Goal: Task Accomplishment & Management: Use online tool/utility

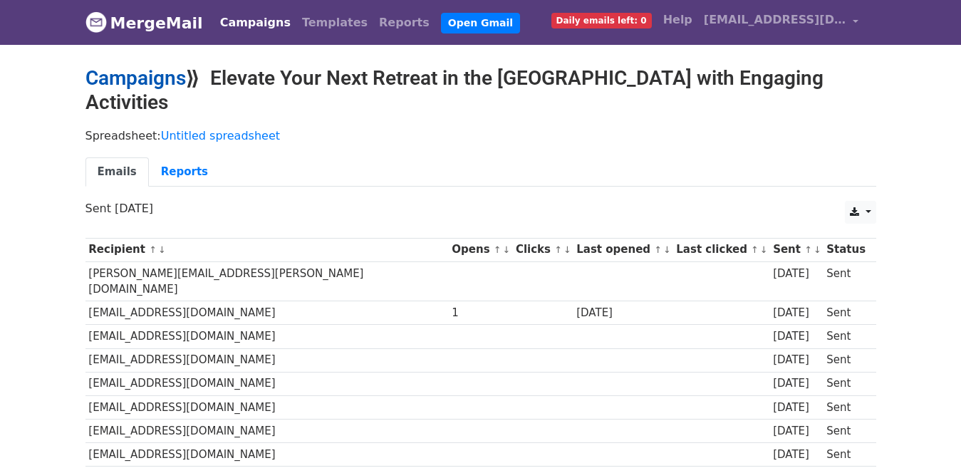
click at [123, 77] on link "Campaigns" at bounding box center [135, 78] width 100 height 24
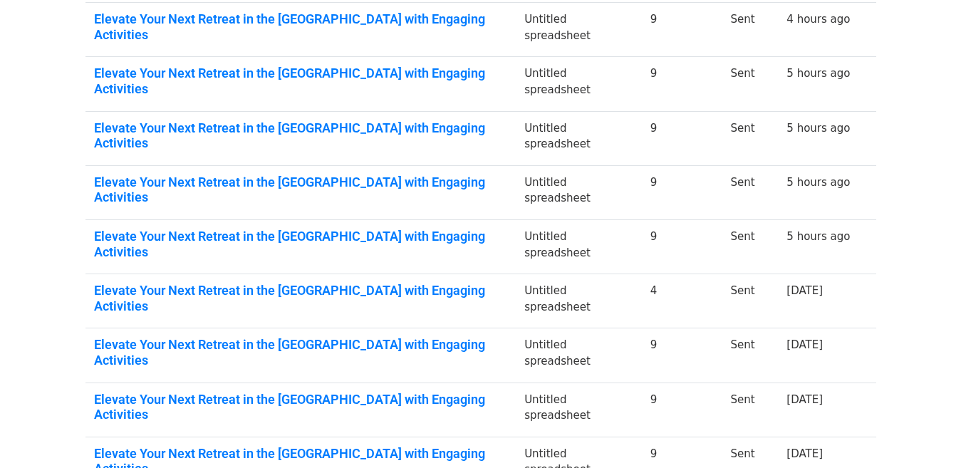
scroll to position [365, 0]
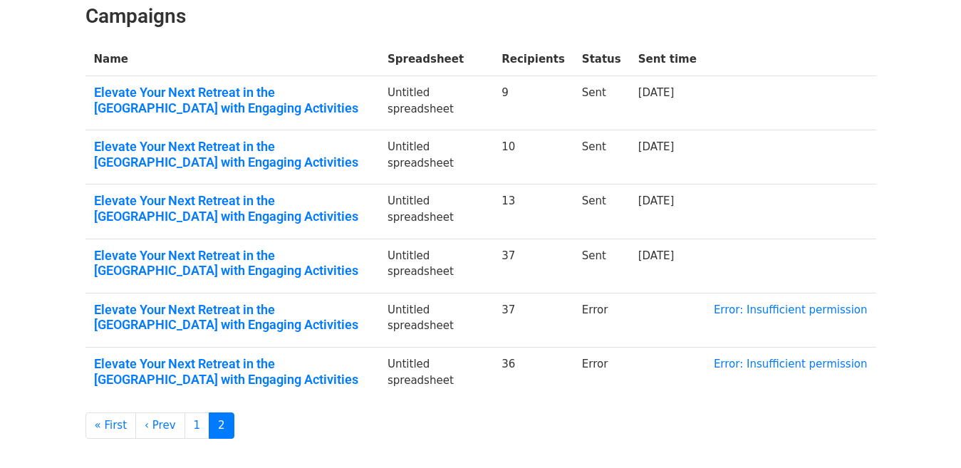
scroll to position [187, 0]
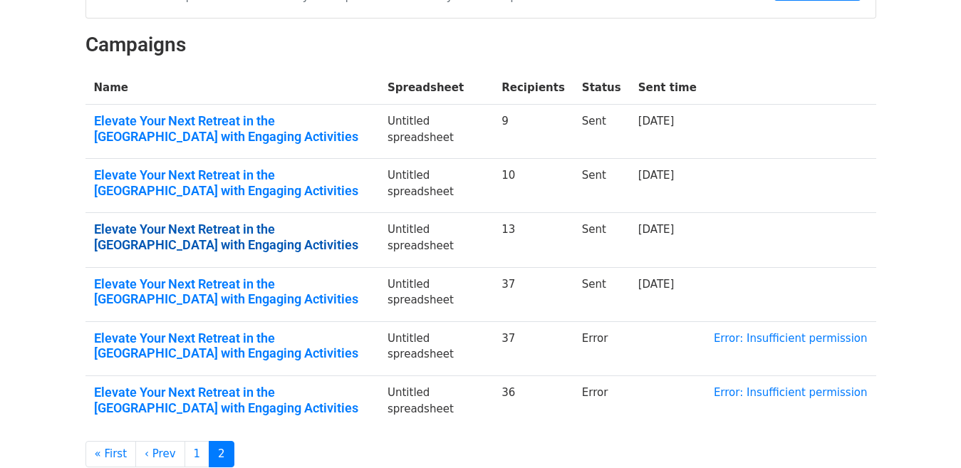
click at [283, 231] on link "Elevate Your Next Retreat in the Middle East with Engaging Activities" at bounding box center [232, 236] width 276 height 31
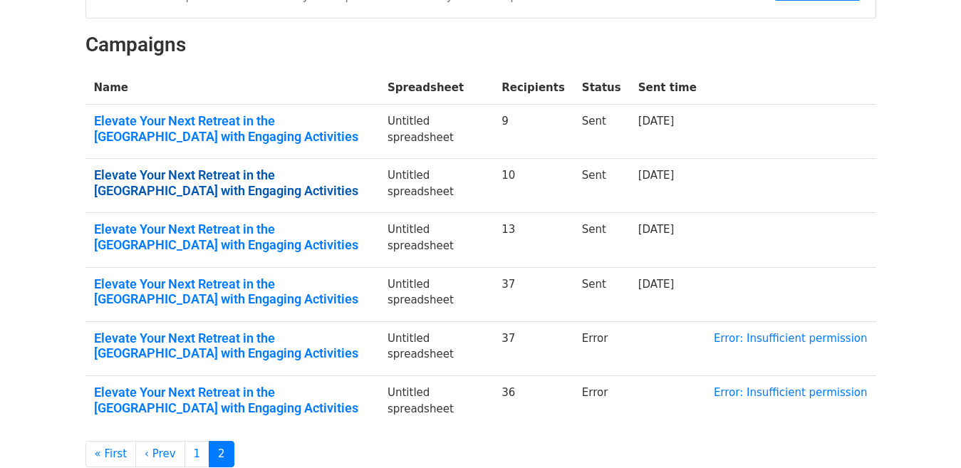
click at [259, 172] on link "Elevate Your Next Retreat in the [GEOGRAPHIC_DATA] with Engaging Activities" at bounding box center [232, 182] width 276 height 31
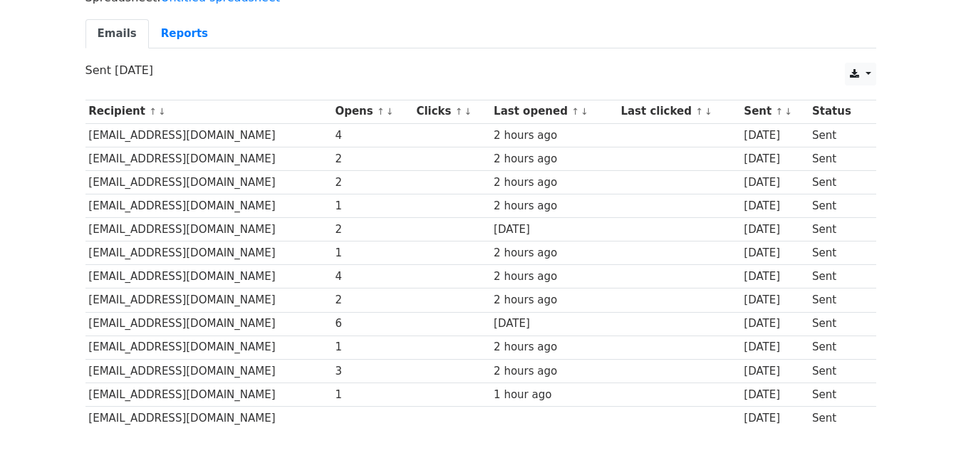
scroll to position [202, 0]
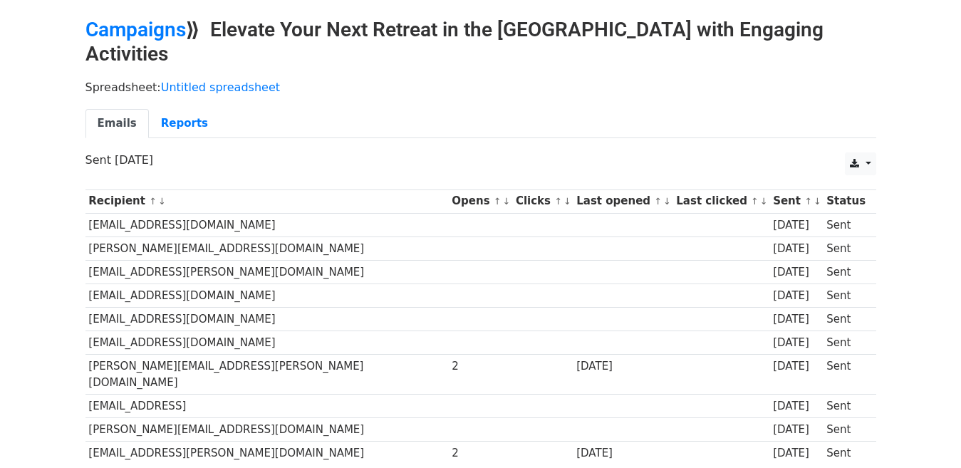
scroll to position [46, 0]
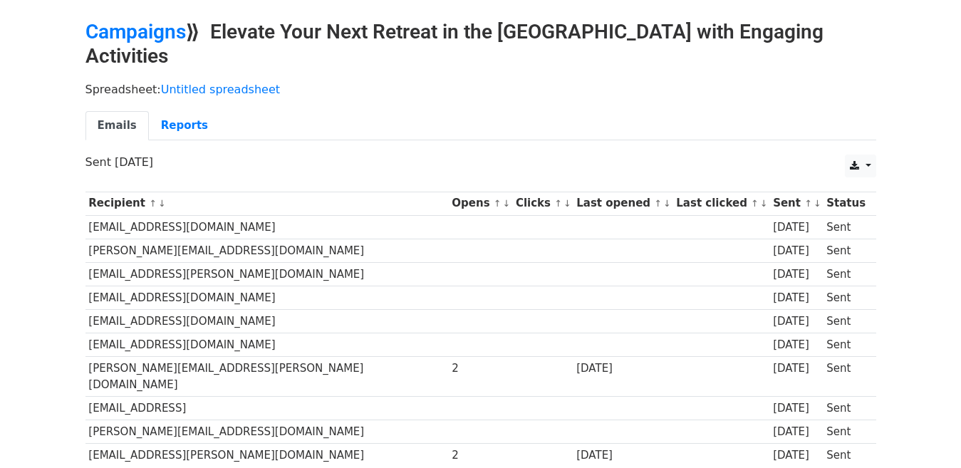
drag, startPoint x: 89, startPoint y: 204, endPoint x: 243, endPoint y: 190, distance: 154.4
click at [243, 215] on td "majed.aljoker@dubaiairports.ae" at bounding box center [266, 227] width 363 height 24
copy td "majed.aljoker@dubaiairports.ae"
drag, startPoint x: 89, startPoint y: 224, endPoint x: 231, endPoint y: 231, distance: 142.6
click at [231, 239] on td "ahmed.binsulayem@dmcc.ae" at bounding box center [266, 251] width 363 height 24
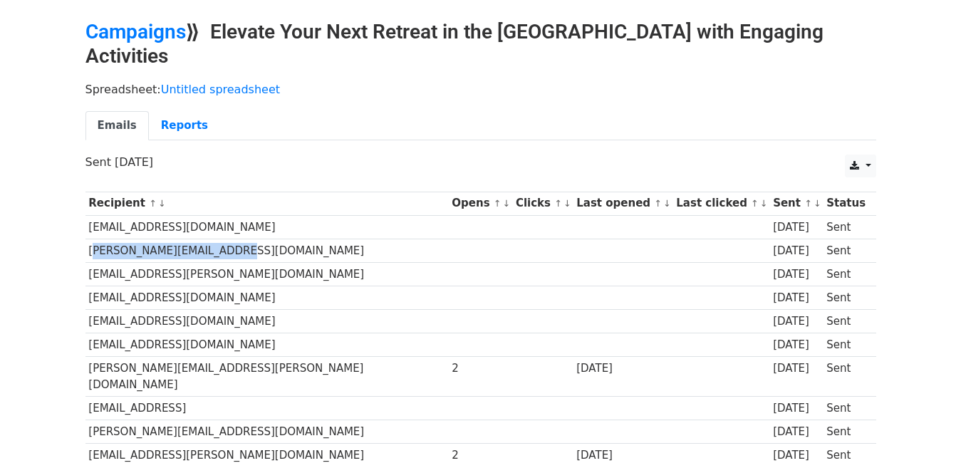
copy td "ahmed.binsulayem@dmcc.ae"
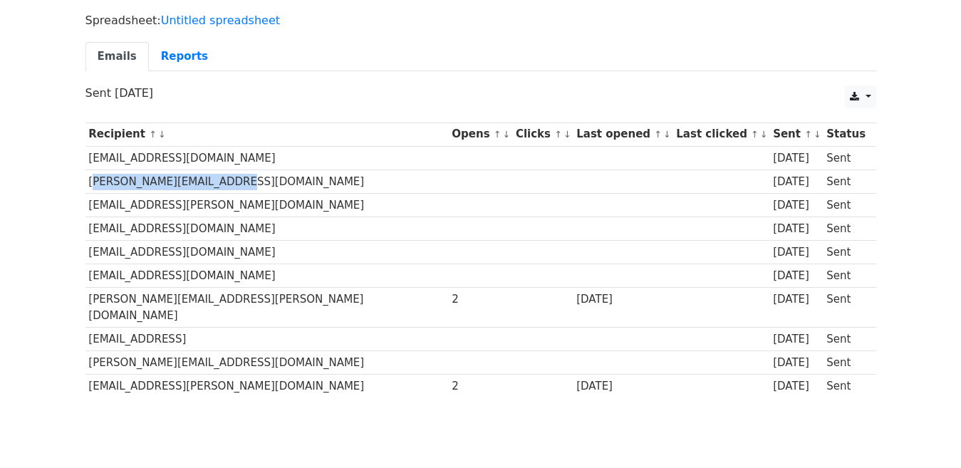
scroll to position [132, 0]
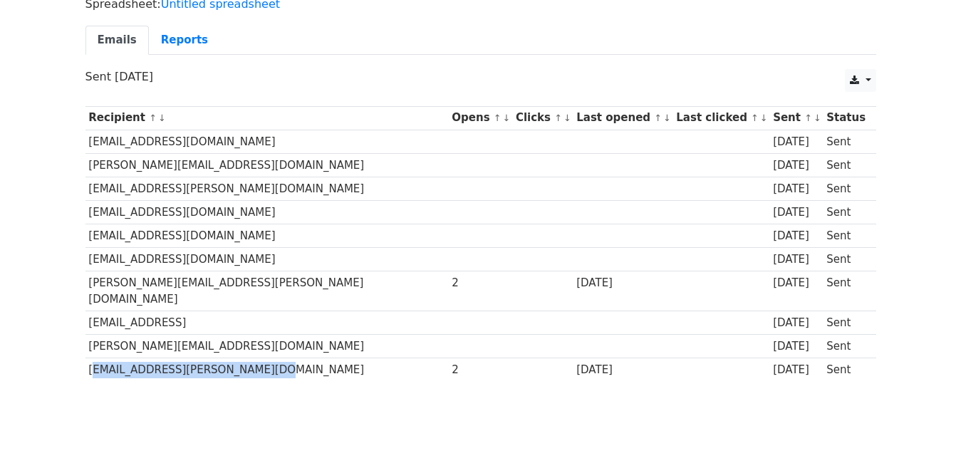
drag, startPoint x: 90, startPoint y: 330, endPoint x: 242, endPoint y: 333, distance: 152.4
click at [242, 358] on td "abdulnasser.binkalban@dubal.ae" at bounding box center [266, 370] width 363 height 24
copy td "abdulnasser.binkalban@dubal.ae"
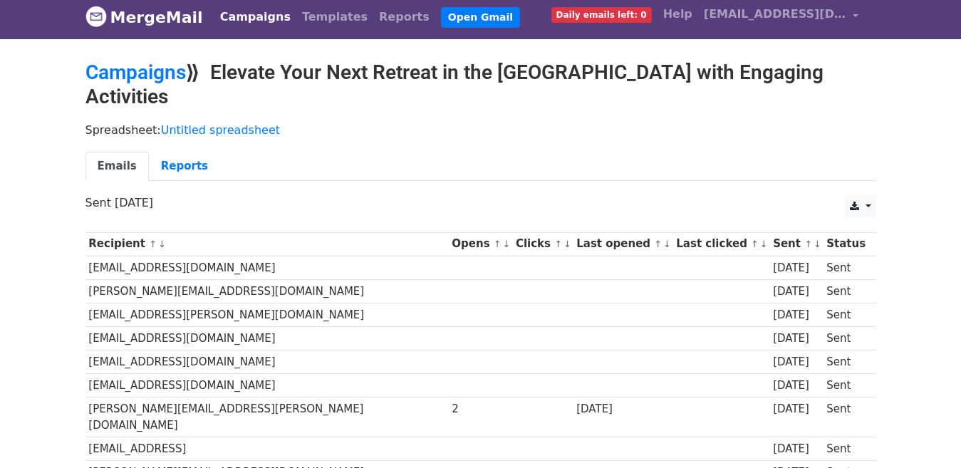
scroll to position [0, 0]
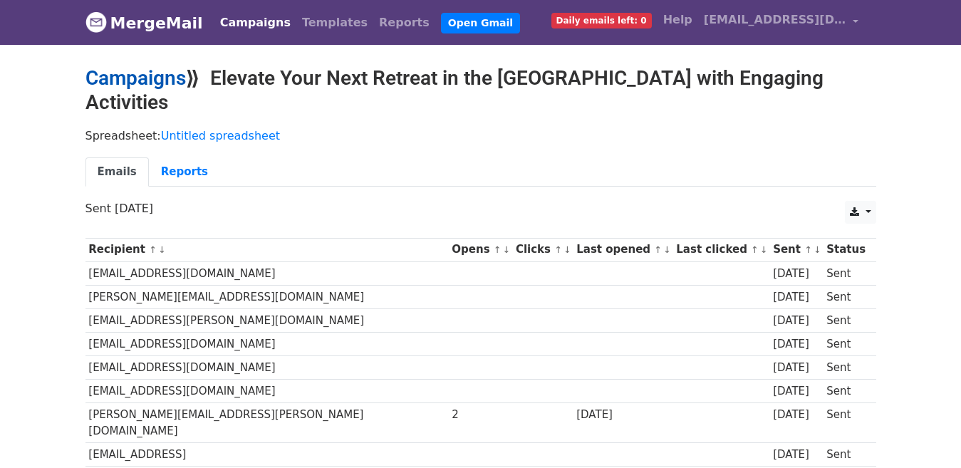
click at [159, 73] on link "Campaigns" at bounding box center [135, 78] width 100 height 24
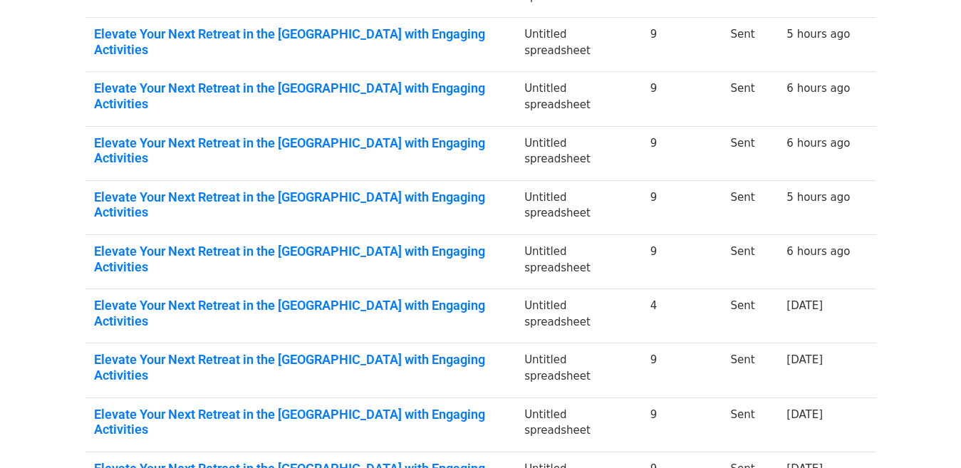
scroll to position [365, 0]
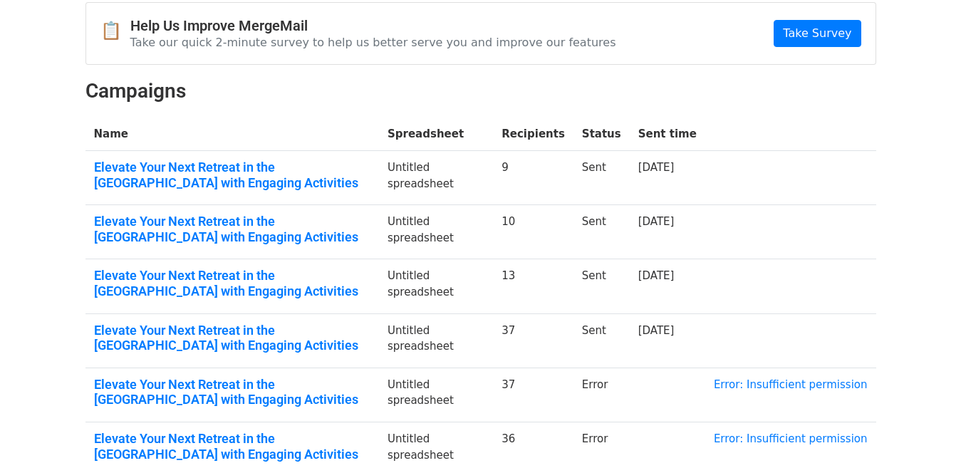
scroll to position [142, 0]
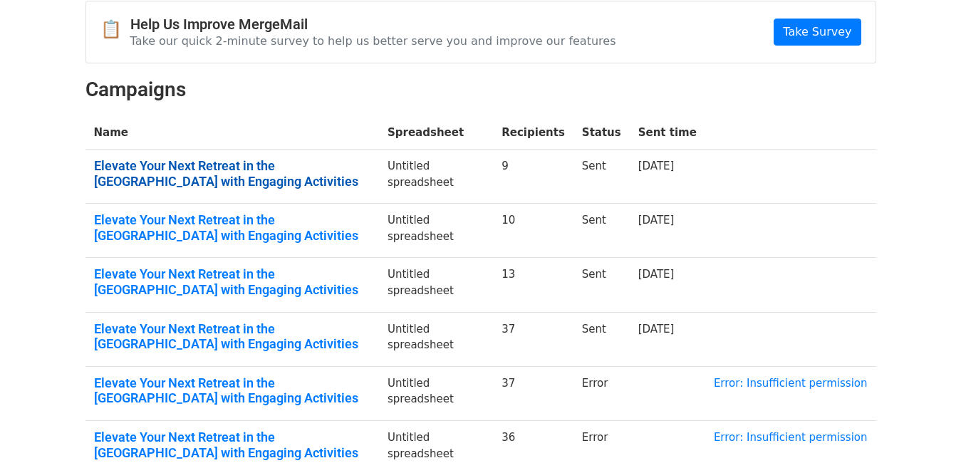
click at [183, 162] on link "Elevate Your Next Retreat in the [GEOGRAPHIC_DATA] with Engaging Activities" at bounding box center [232, 173] width 276 height 31
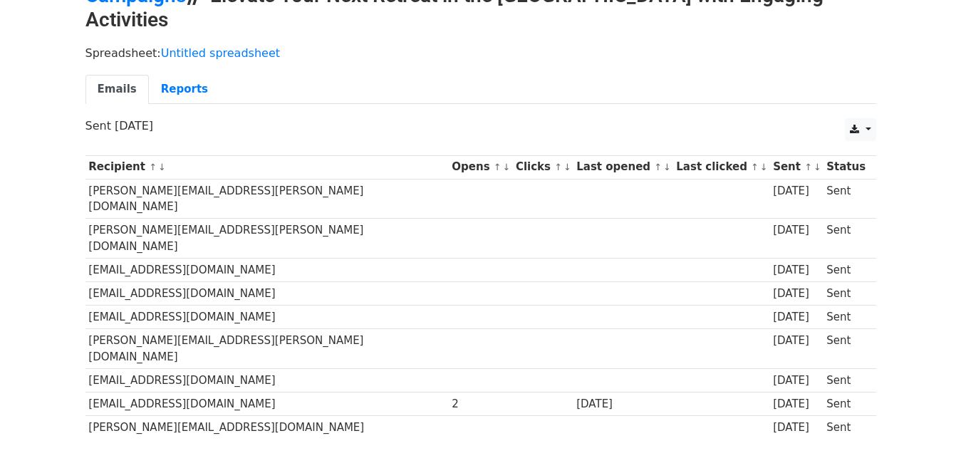
scroll to position [85, 0]
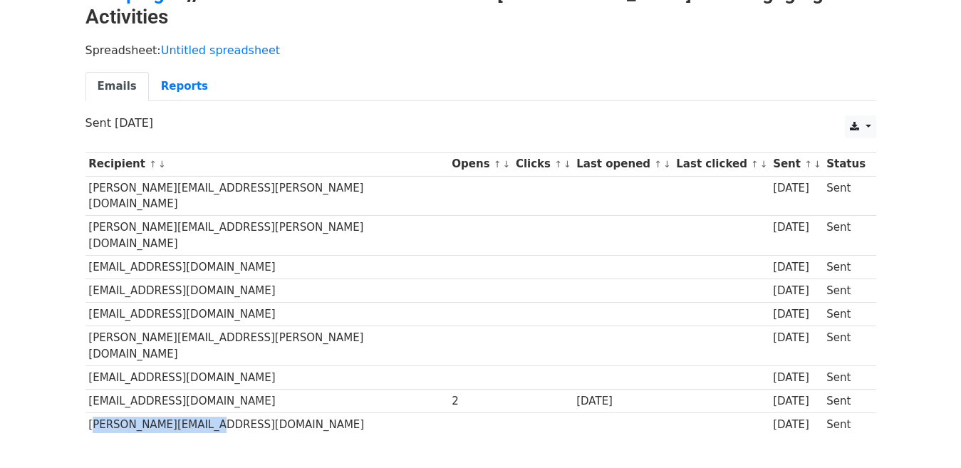
drag, startPoint x: 88, startPoint y: 353, endPoint x: 201, endPoint y: 359, distance: 113.4
click at [201, 413] on td "elian.koumoh@dnv.com" at bounding box center [266, 425] width 363 height 24
copy td "elian.koumoh@dnv.com"
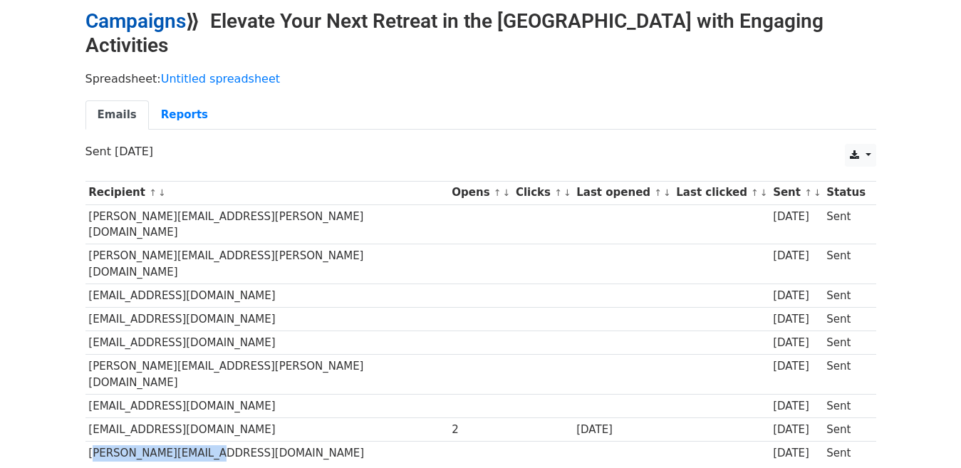
click at [135, 27] on link "Campaigns" at bounding box center [135, 21] width 100 height 24
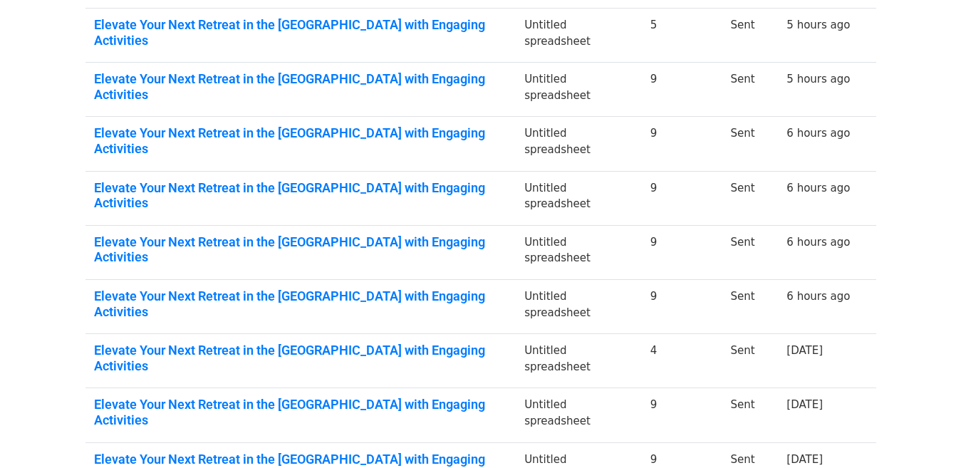
scroll to position [285, 0]
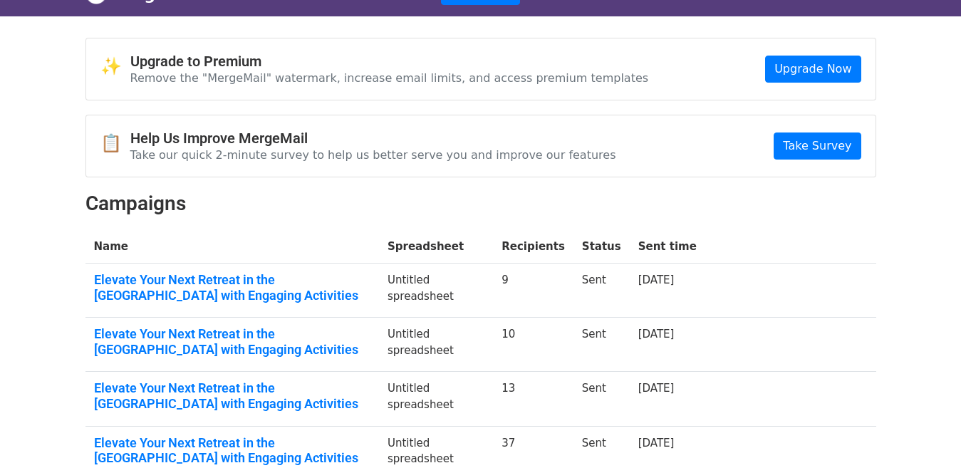
scroll to position [57, 0]
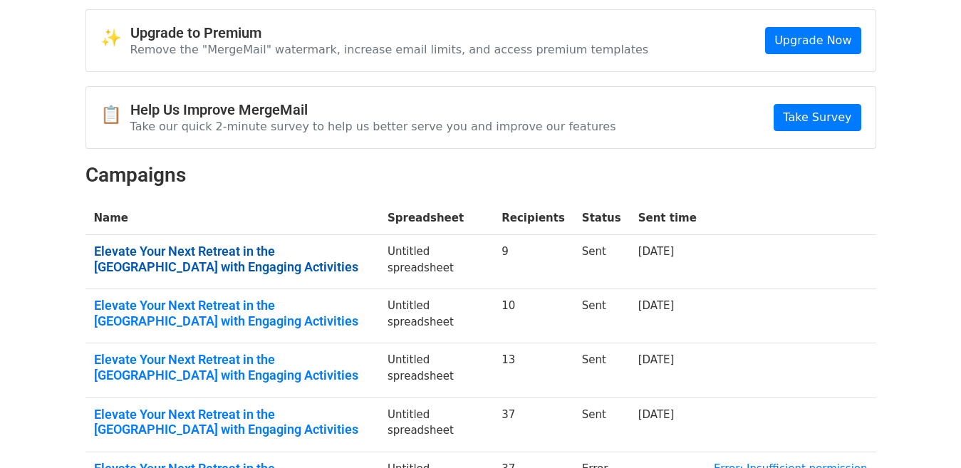
click at [169, 253] on link "Elevate Your Next Retreat in the Middle East with Engaging Activities" at bounding box center [232, 259] width 276 height 31
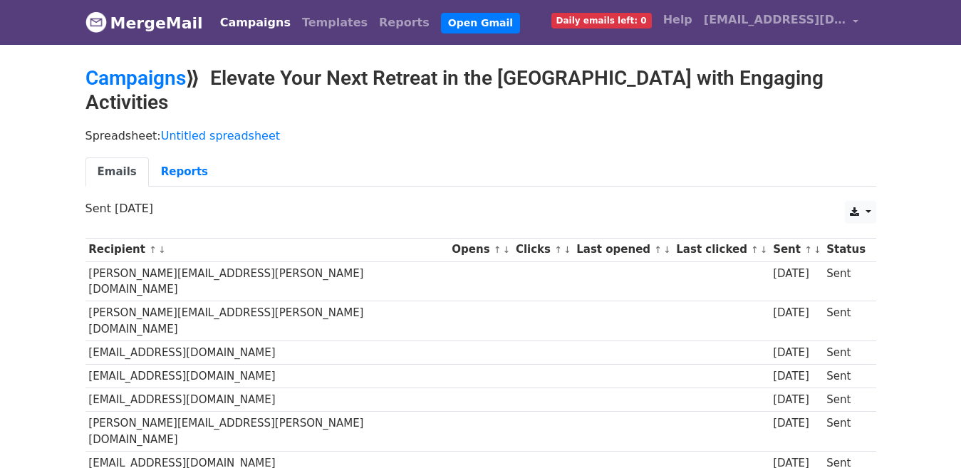
scroll to position [28, 0]
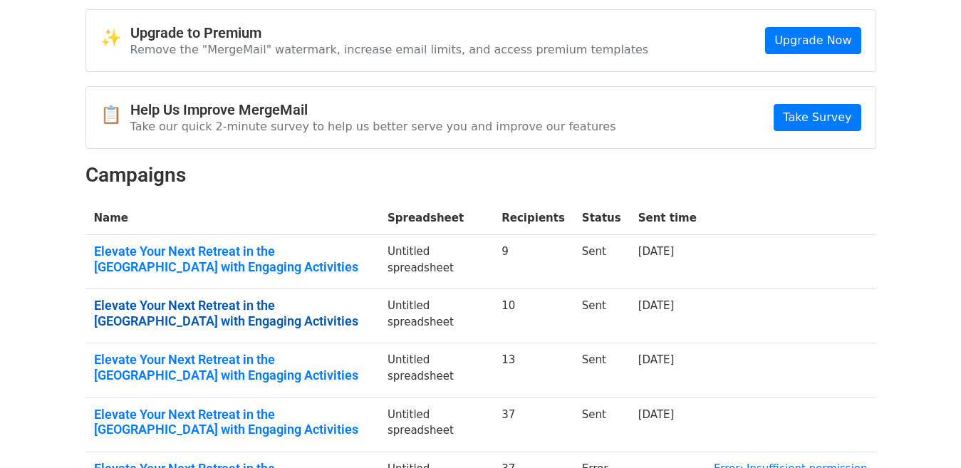
click at [302, 309] on link "Elevate Your Next Retreat in the Middle East with Engaging Activities" at bounding box center [232, 313] width 276 height 31
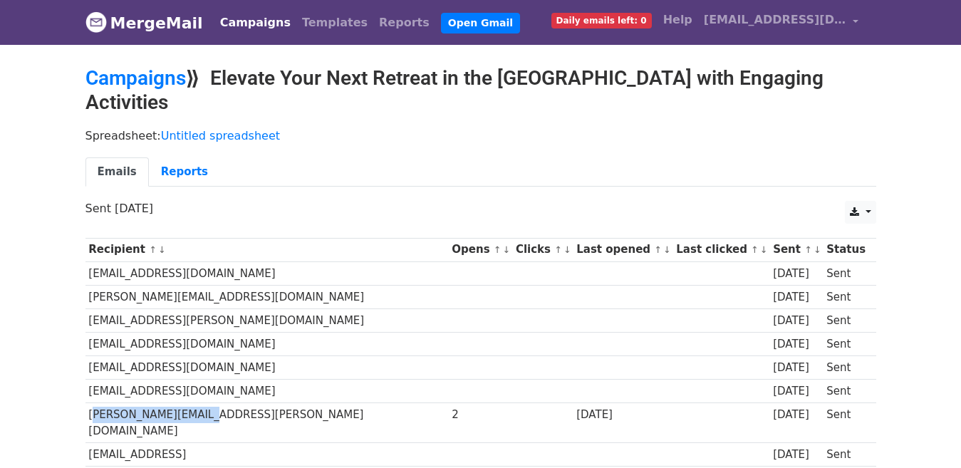
drag, startPoint x: 89, startPoint y: 391, endPoint x: 199, endPoint y: 385, distance: 109.8
click at [199, 403] on td "david.hadley@nmc.ae" at bounding box center [266, 423] width 363 height 40
copy td "david.hadley@nmc.ae"
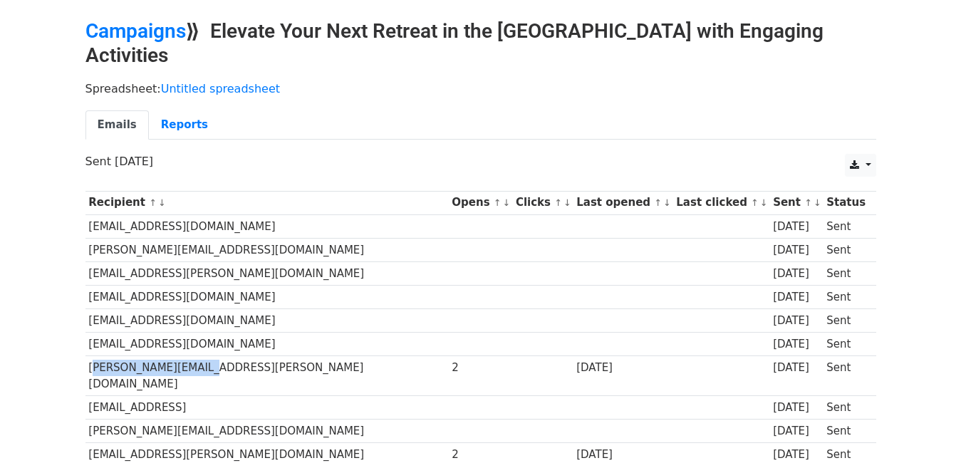
scroll to position [46, 0]
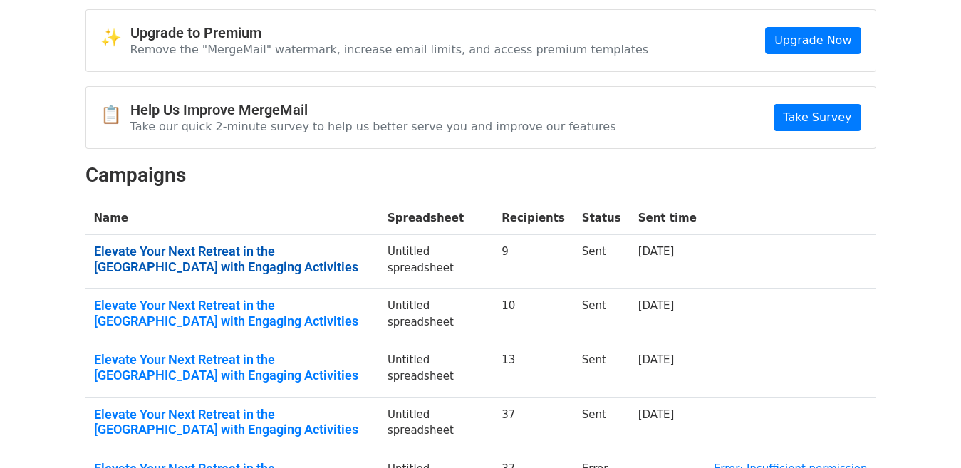
click at [259, 247] on link "Elevate Your Next Retreat in the Middle East with Engaging Activities" at bounding box center [232, 259] width 276 height 31
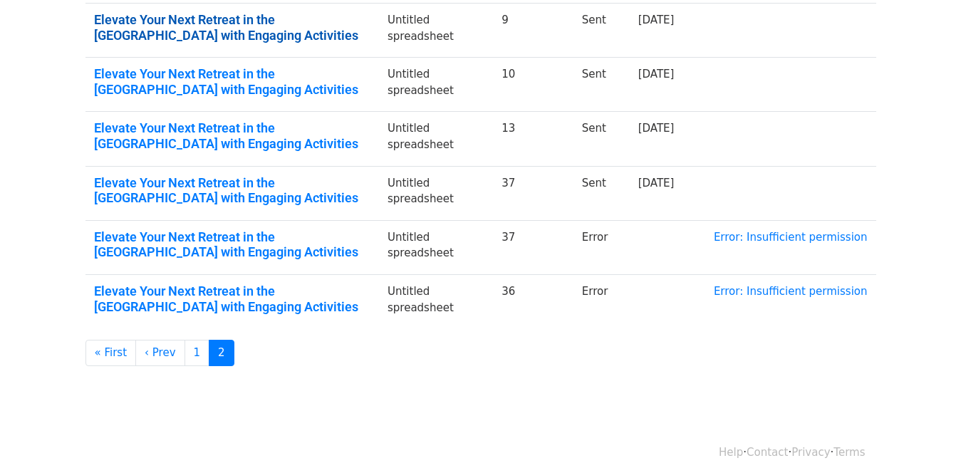
scroll to position [301, 0]
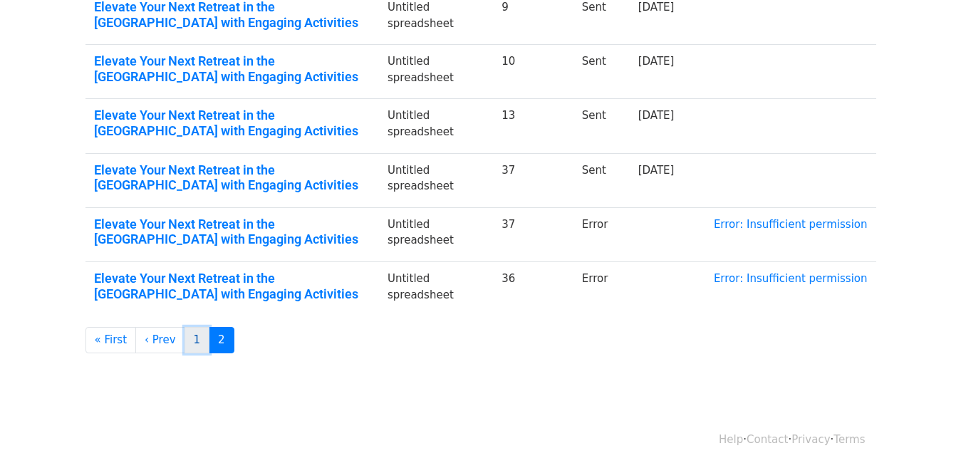
click at [184, 334] on link "1" at bounding box center [197, 340] width 26 height 26
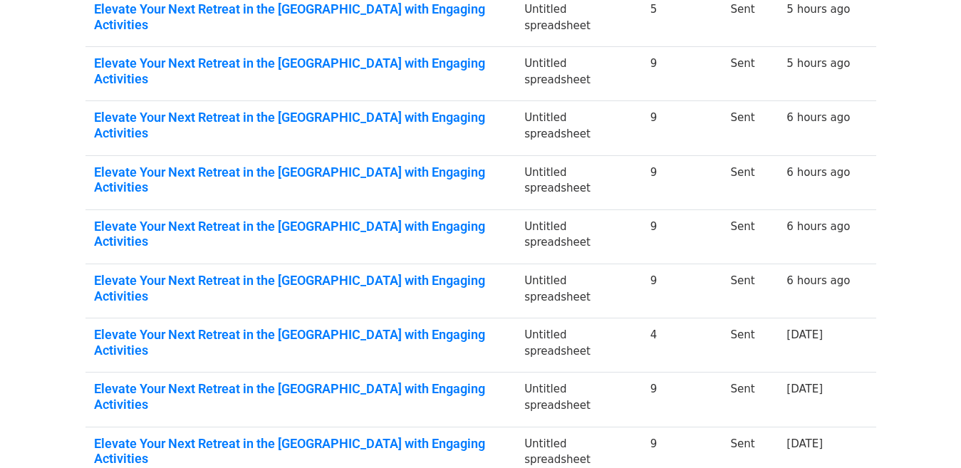
scroll to position [365, 0]
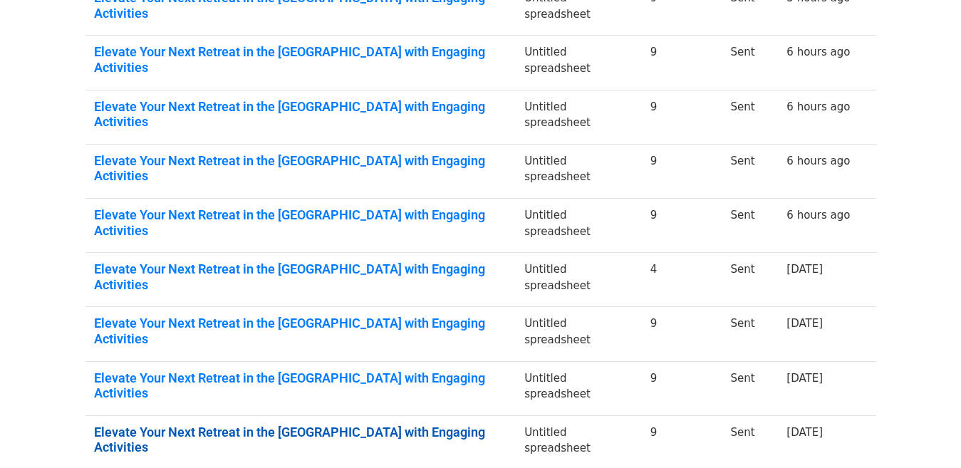
click at [313, 424] on link "Elevate Your Next Retreat in the [GEOGRAPHIC_DATA] with Engaging Activities" at bounding box center [301, 439] width 414 height 31
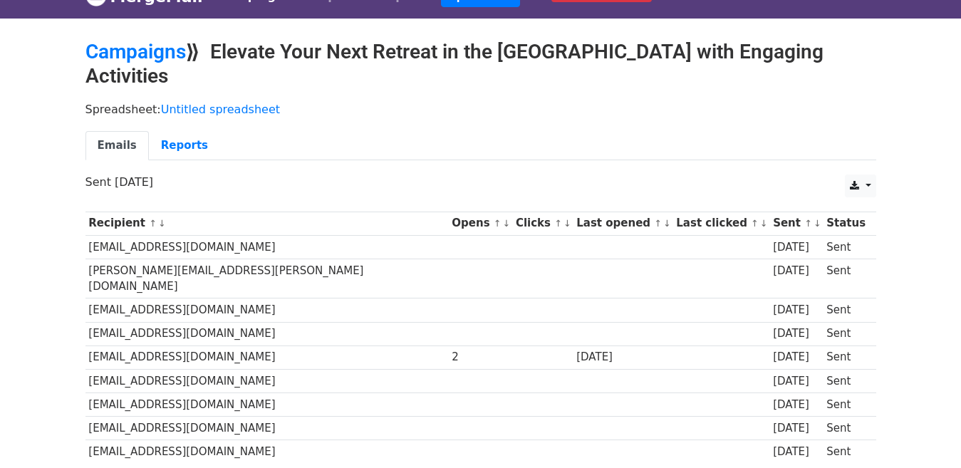
scroll to position [28, 0]
